Goal: Information Seeking & Learning: Learn about a topic

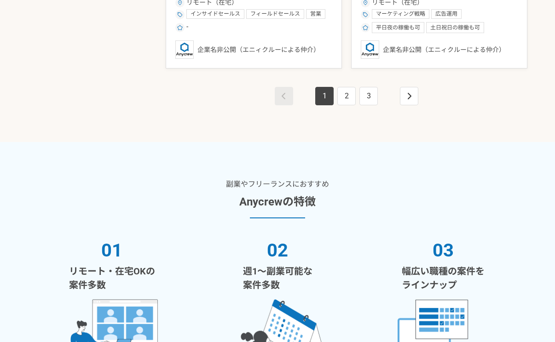
scroll to position [1822, 0]
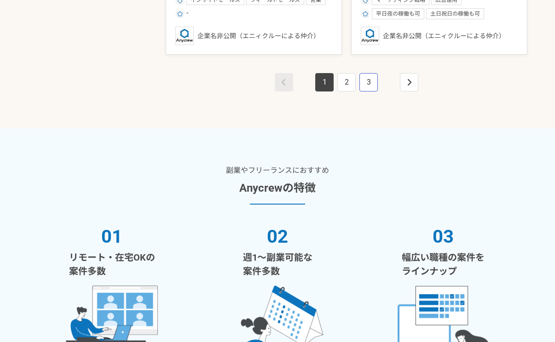
click at [371, 87] on link "3" at bounding box center [368, 82] width 18 height 18
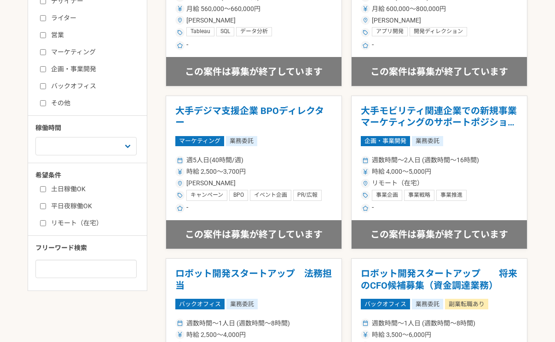
scroll to position [322, 0]
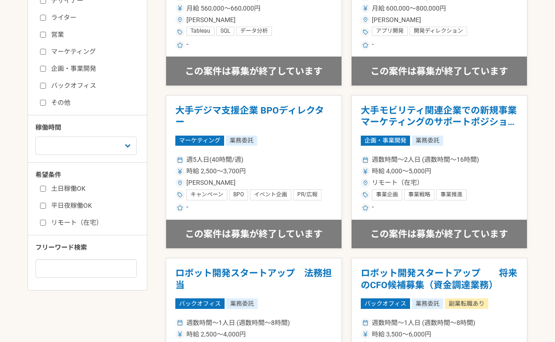
click at [61, 222] on label "リモート（在宅）" at bounding box center [93, 223] width 106 height 10
click at [46, 222] on input "リモート（在宅）" at bounding box center [43, 223] width 6 height 6
checkbox input "true"
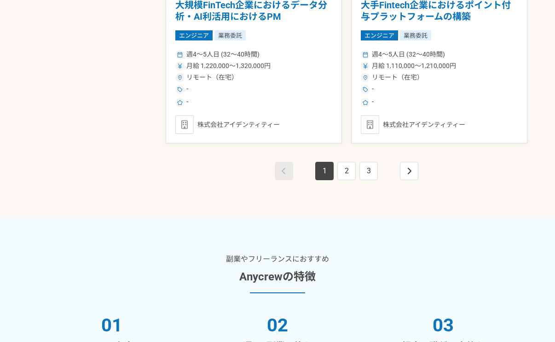
scroll to position [1747, 0]
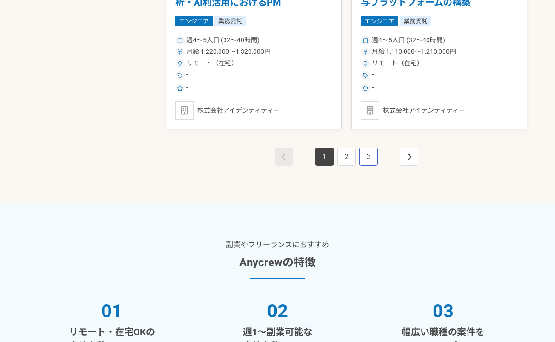
click at [372, 159] on link "3" at bounding box center [368, 157] width 18 height 18
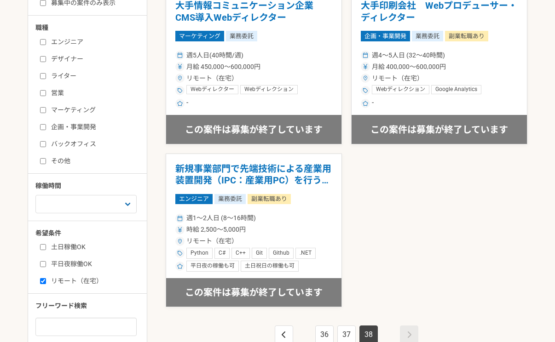
scroll to position [286, 0]
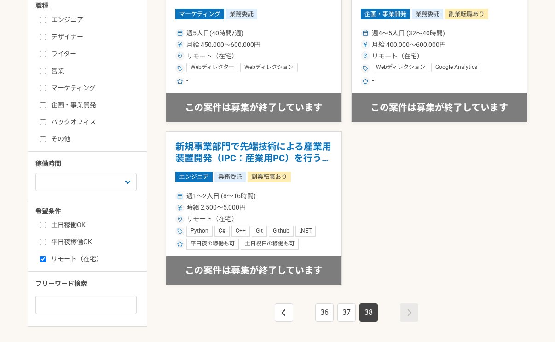
click at [42, 260] on input "リモート（在宅）" at bounding box center [43, 259] width 6 height 6
checkbox input "false"
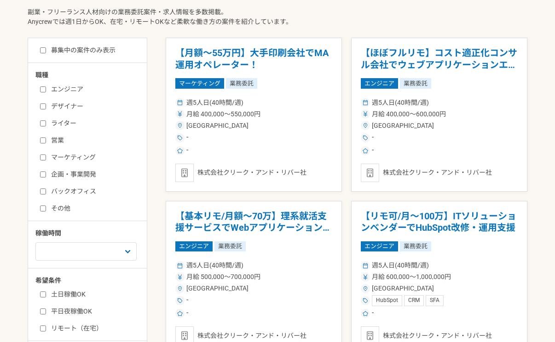
scroll to position [230, 0]
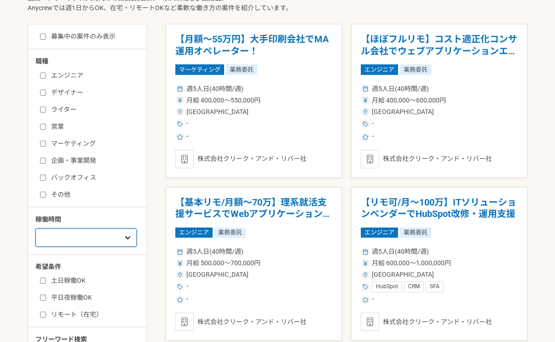
click at [130, 240] on select "週1人日（8時間）以下 週2人日（16時間）以下 週3人日（24時間）以下 週4人日（32時間）以下 週5人日（40時間）以下" at bounding box center [85, 238] width 101 height 18
select select "3"
click at [35, 229] on select "週1人日（8時間）以下 週2人日（16時間）以下 週3人日（24時間）以下 週4人日（32時間）以下 週5人日（40時間）以下" at bounding box center [85, 238] width 101 height 18
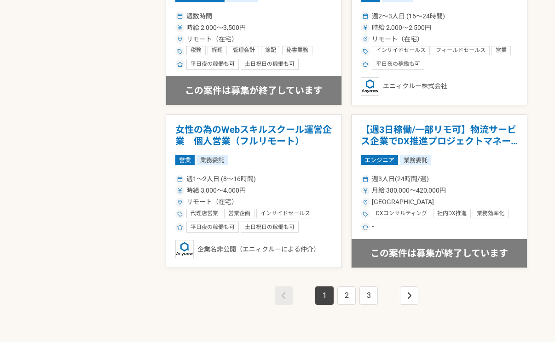
scroll to position [1795, 0]
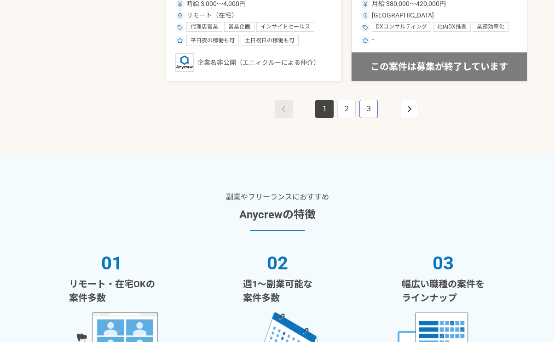
click at [369, 107] on link "3" at bounding box center [368, 109] width 18 height 18
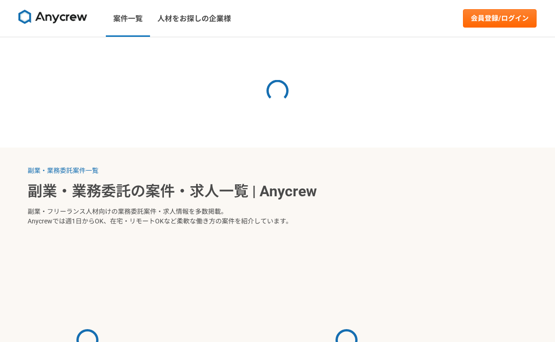
select select "3"
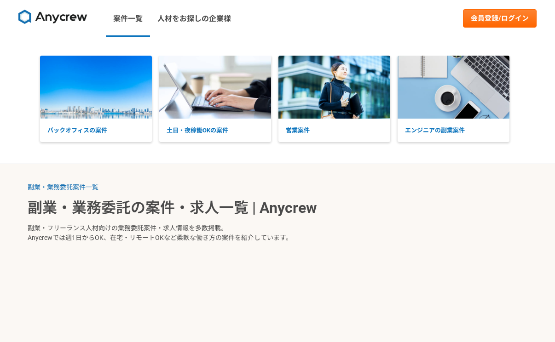
select select "3"
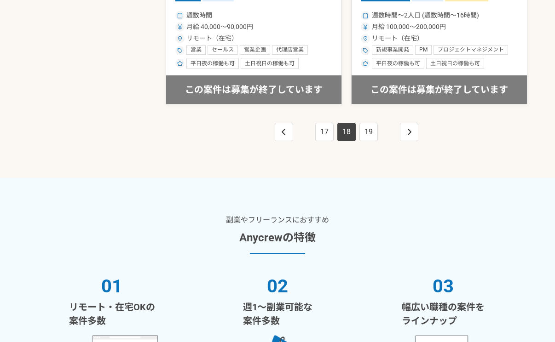
scroll to position [1751, 0]
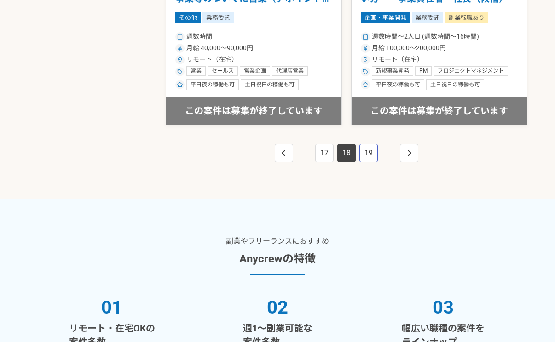
click at [369, 156] on link "19" at bounding box center [368, 153] width 18 height 18
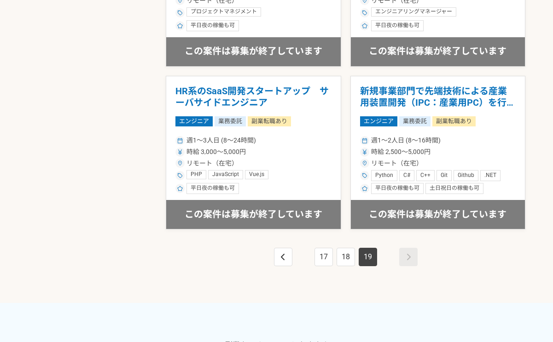
scroll to position [1162, 0]
